Goal: Information Seeking & Learning: Learn about a topic

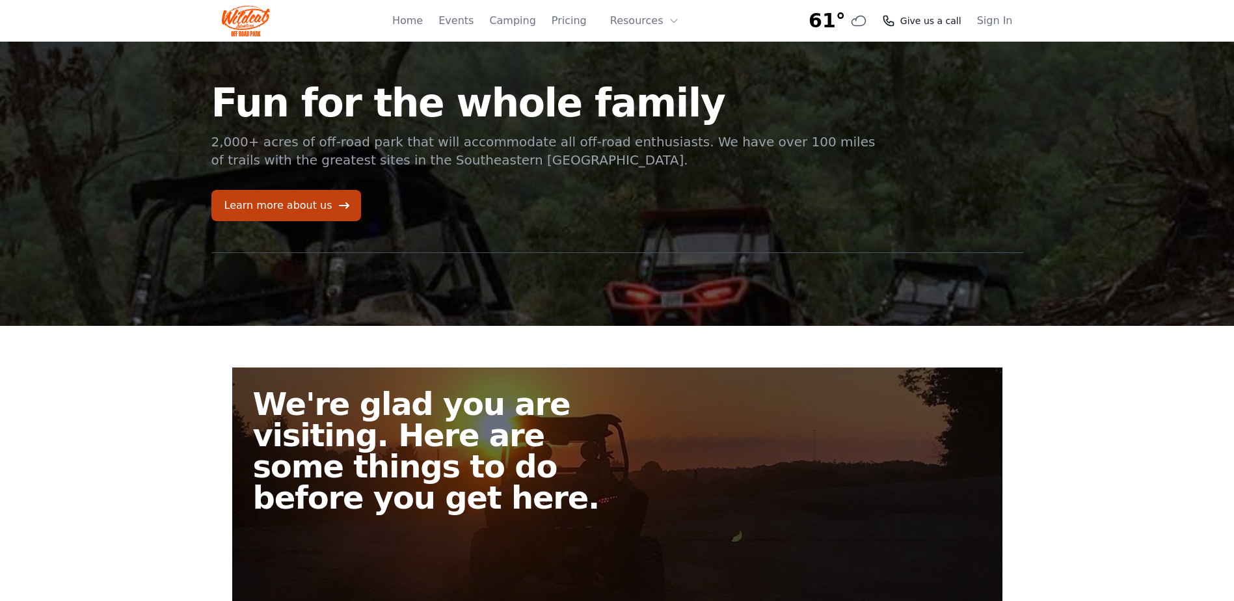
click at [927, 23] on span "Give us a call" at bounding box center [931, 20] width 61 height 13
click at [918, 16] on span "Give us a call" at bounding box center [931, 20] width 61 height 13
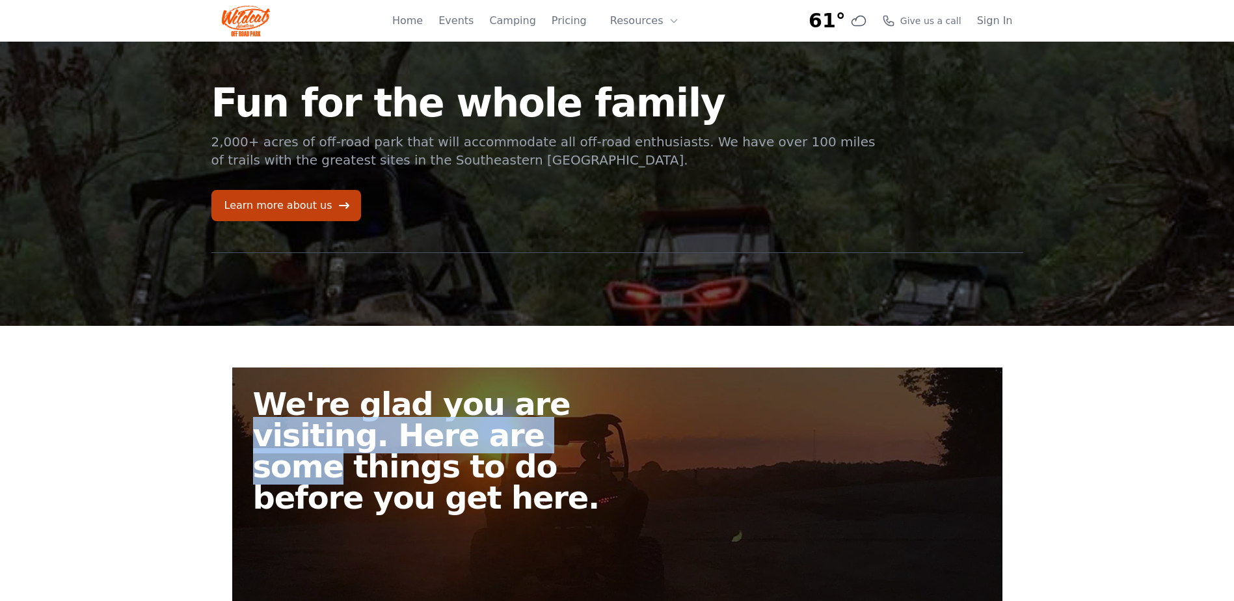
click at [1178, 457] on main "Fun for the whole family 2,000+ acres of off-road park that will accommodate al…" at bounding box center [617, 478] width 1234 height 873
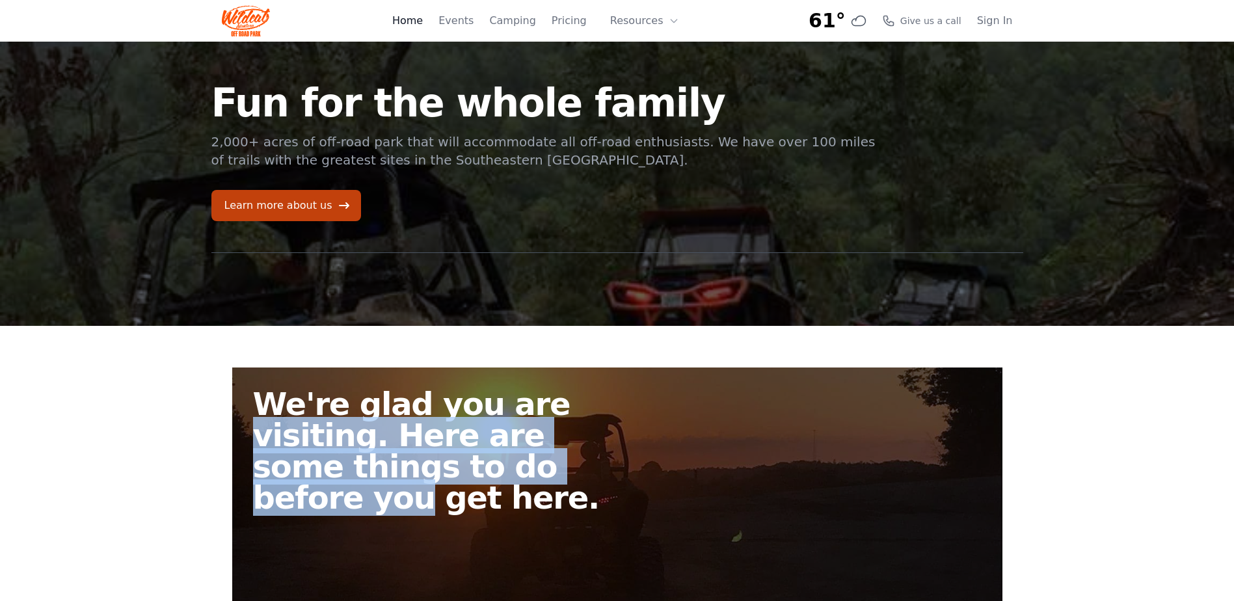
click at [423, 16] on link "Home" at bounding box center [407, 21] width 31 height 16
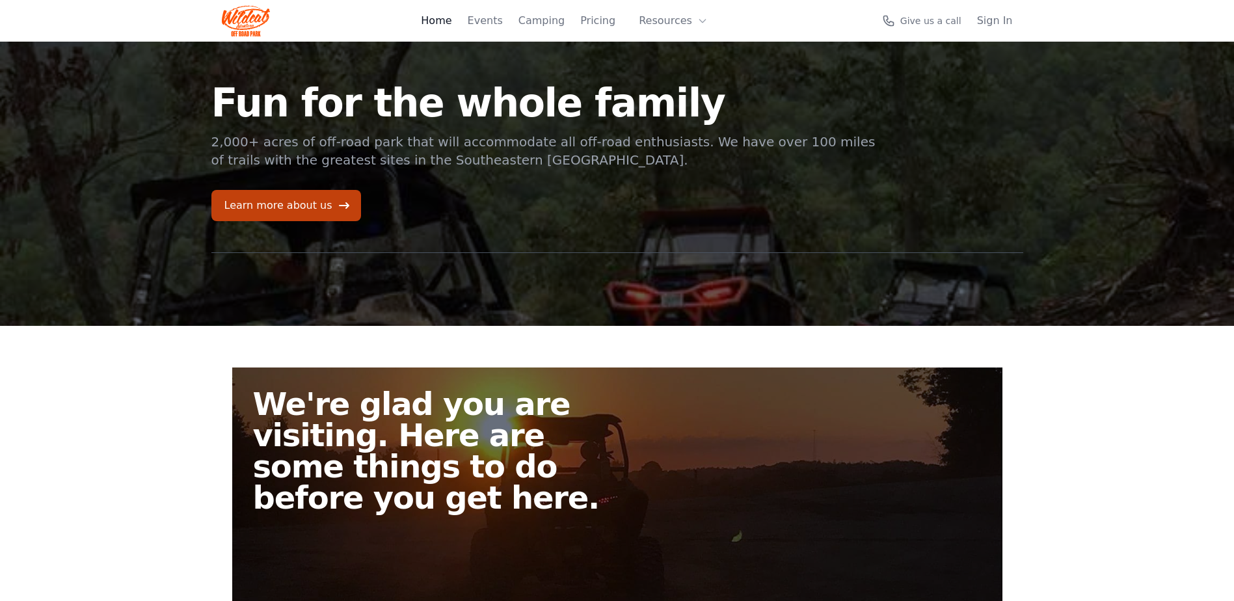
click at [442, 24] on link "Home" at bounding box center [436, 21] width 31 height 16
click at [573, 22] on link "Pricing" at bounding box center [569, 21] width 35 height 16
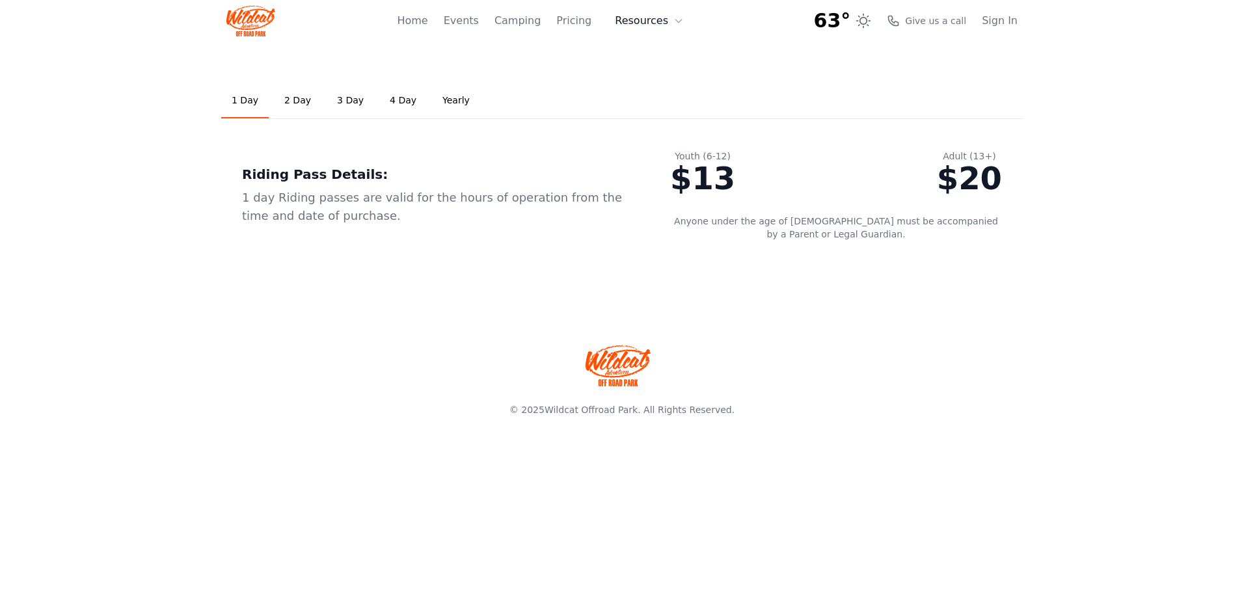
click at [679, 25] on icon at bounding box center [678, 21] width 10 height 10
click at [661, 51] on link "About" at bounding box center [669, 53] width 125 height 23
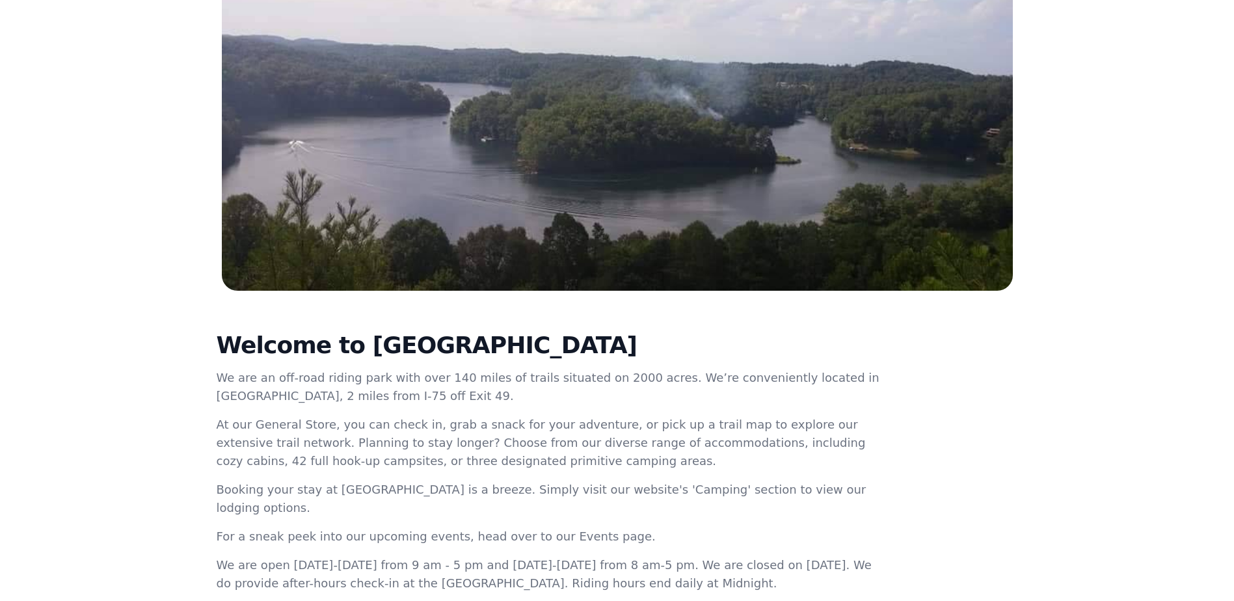
scroll to position [170, 0]
